Goal: Find specific page/section: Find specific page/section

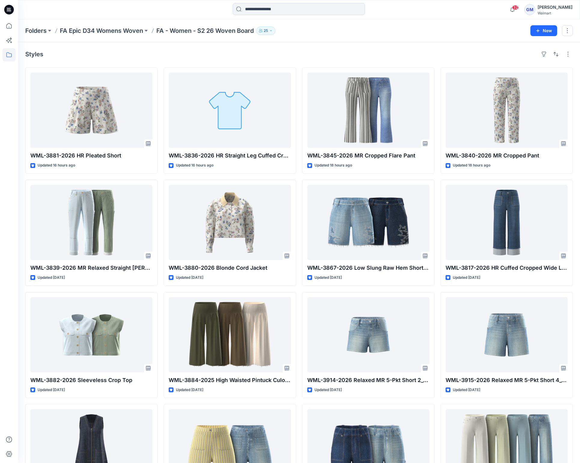
click at [165, 54] on div "Styles" at bounding box center [299, 54] width 548 height 10
click at [26, 31] on p "Folders" at bounding box center [35, 30] width 21 height 8
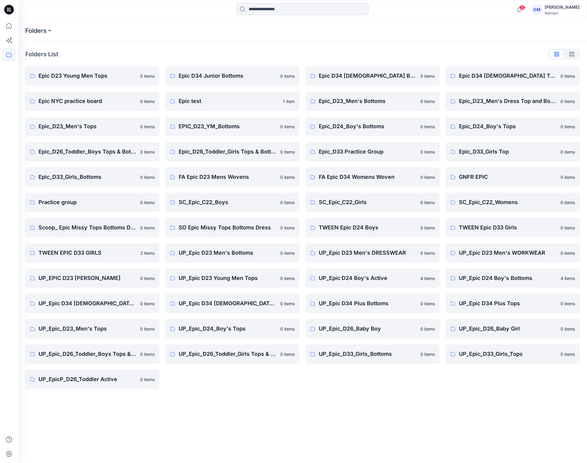
click at [435, 400] on div "Folders Folders List Epic D23 Young Men Tops 0 items Epic NYC practice board 0 …" at bounding box center [302, 240] width 569 height 443
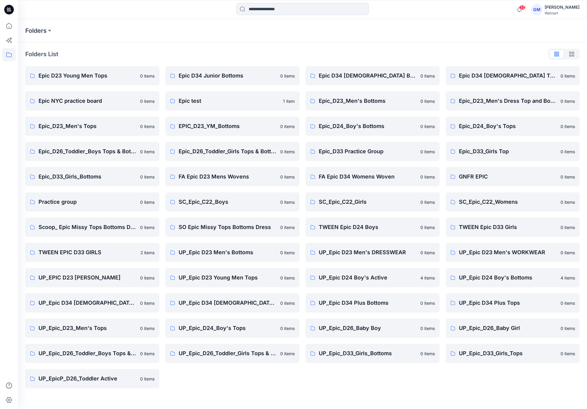
click at [455, 393] on div "Folders List Epic D23 Young Men Tops 0 items Epic NYC practice board 0 items Ep…" at bounding box center [302, 219] width 569 height 354
click at [324, 393] on div "Folders List Epic D23 Young Men Tops 0 items Epic NYC practice board 0 items Ep…" at bounding box center [302, 219] width 569 height 354
click at [95, 226] on p "Scoop_ Epic Missy Tops Bottoms Dress" at bounding box center [87, 227] width 98 height 8
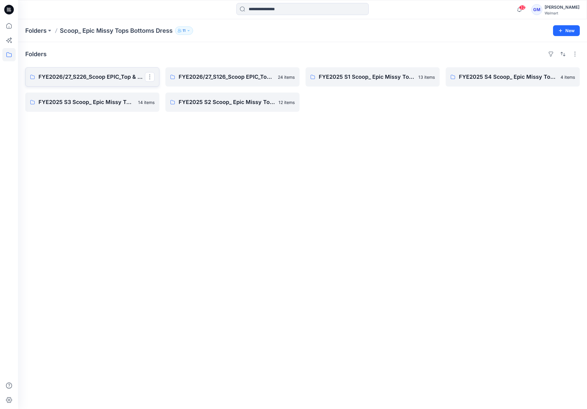
click at [66, 74] on p "FYE2026/27_S226_Scoop EPIC_Top & Bottom" at bounding box center [91, 77] width 106 height 8
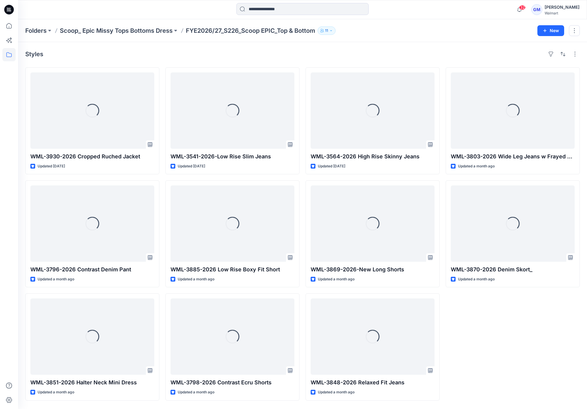
click at [121, 58] on div "Styles" at bounding box center [302, 54] width 555 height 10
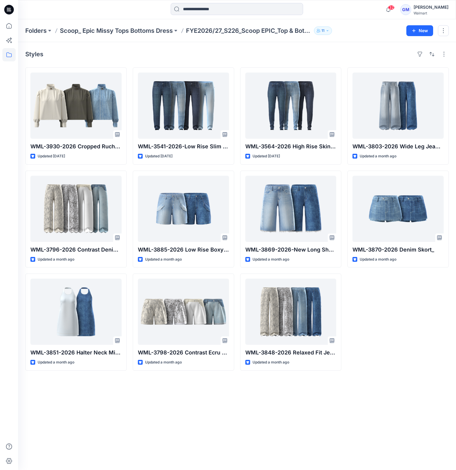
click at [120, 407] on div "Styles WML-3930-2026 Cropped Ruched Jacket Updated [DATE] WML-3796-2026 Contras…" at bounding box center [237, 256] width 438 height 428
click at [175, 416] on div "Styles WML-3930-2026 Cropped Ruched Jacket Updated [DATE] WML-3796-2026 Contras…" at bounding box center [237, 256] width 438 height 428
click at [171, 428] on div "Styles WML-3930-2026 Cropped Ruched Jacket Updated [DATE] WML-3796-2026 Contras…" at bounding box center [237, 256] width 438 height 428
click at [137, 445] on div "Styles WML-3930-2026 Cropped Ruched Jacket Updated [DATE] WML-3796-2026 Contras…" at bounding box center [237, 256] width 438 height 428
drag, startPoint x: 182, startPoint y: 397, endPoint x: 194, endPoint y: 395, distance: 12.8
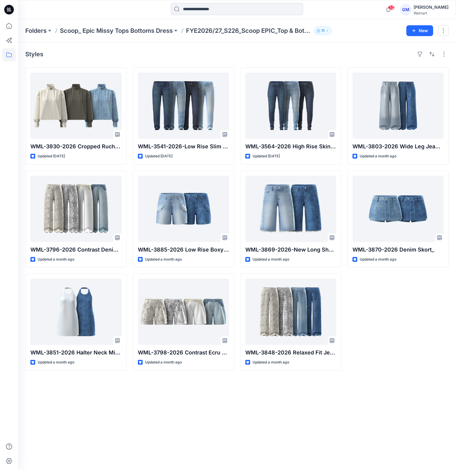
click at [182, 397] on div "Styles WML-3930-2026 Cropped Ruched Jacket Updated [DATE] WML-3796-2026 Contras…" at bounding box center [237, 256] width 438 height 428
click at [327, 406] on div "Styles WML-3930-2026 Cropped Ruched Jacket Updated [DATE] WML-3796-2026 Contras…" at bounding box center [237, 256] width 438 height 428
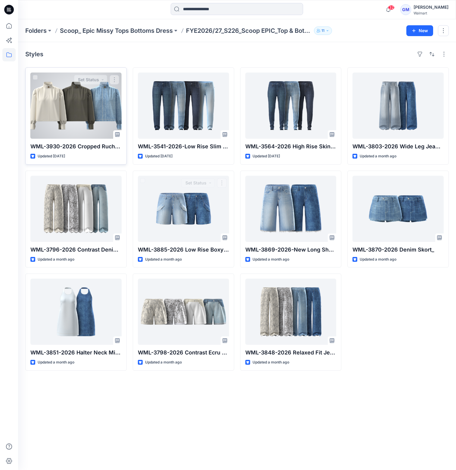
drag, startPoint x: 445, startPoint y: 401, endPoint x: 110, endPoint y: 163, distance: 410.9
click at [110, 163] on div "Styles WML-3930-2026 Cropped Ruched Jacket Updated [DATE] Set Status WML-3796-2…" at bounding box center [237, 256] width 438 height 428
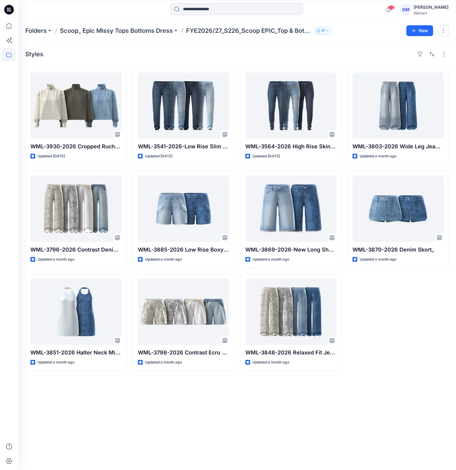
click at [119, 420] on div "Styles WML-3930-2026 Cropped Ruched Jacket Updated [DATE] WML-3796-2026 Contras…" at bounding box center [237, 256] width 438 height 428
click at [196, 429] on div "Styles WML-3930-2026 Cropped Ruched Jacket Updated [DATE] WML-3796-2026 Contras…" at bounding box center [237, 256] width 438 height 428
